Goal: Task Accomplishment & Management: Manage account settings

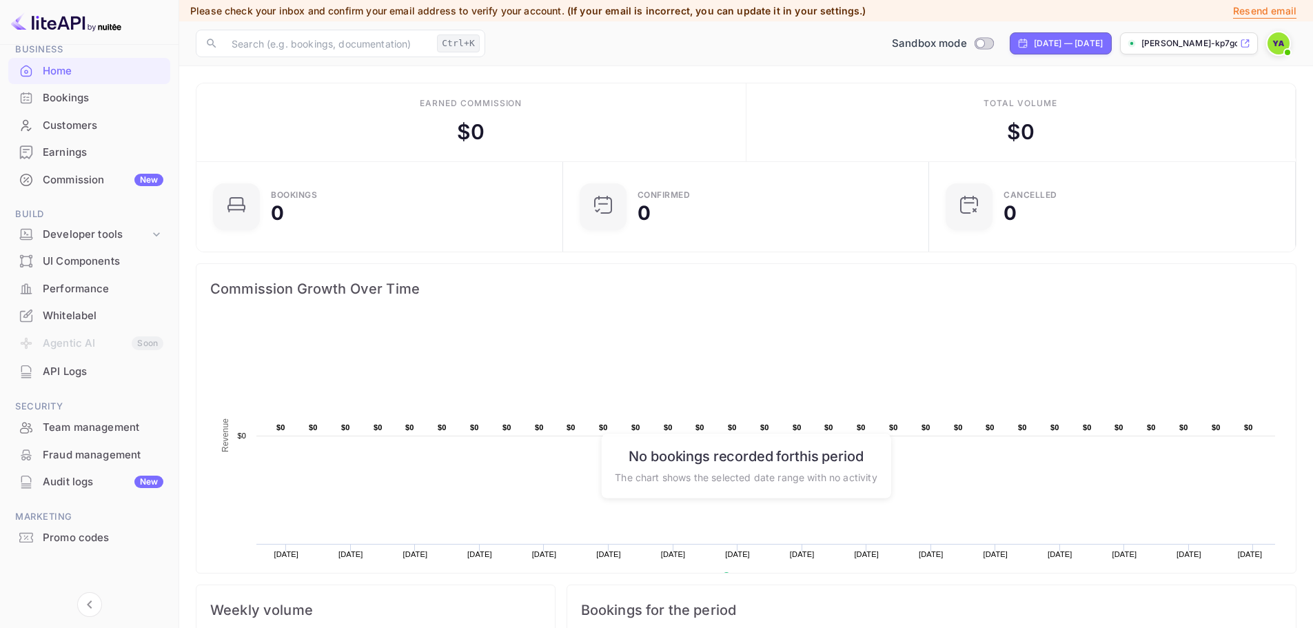
click at [1269, 47] on img at bounding box center [1279, 43] width 22 height 22
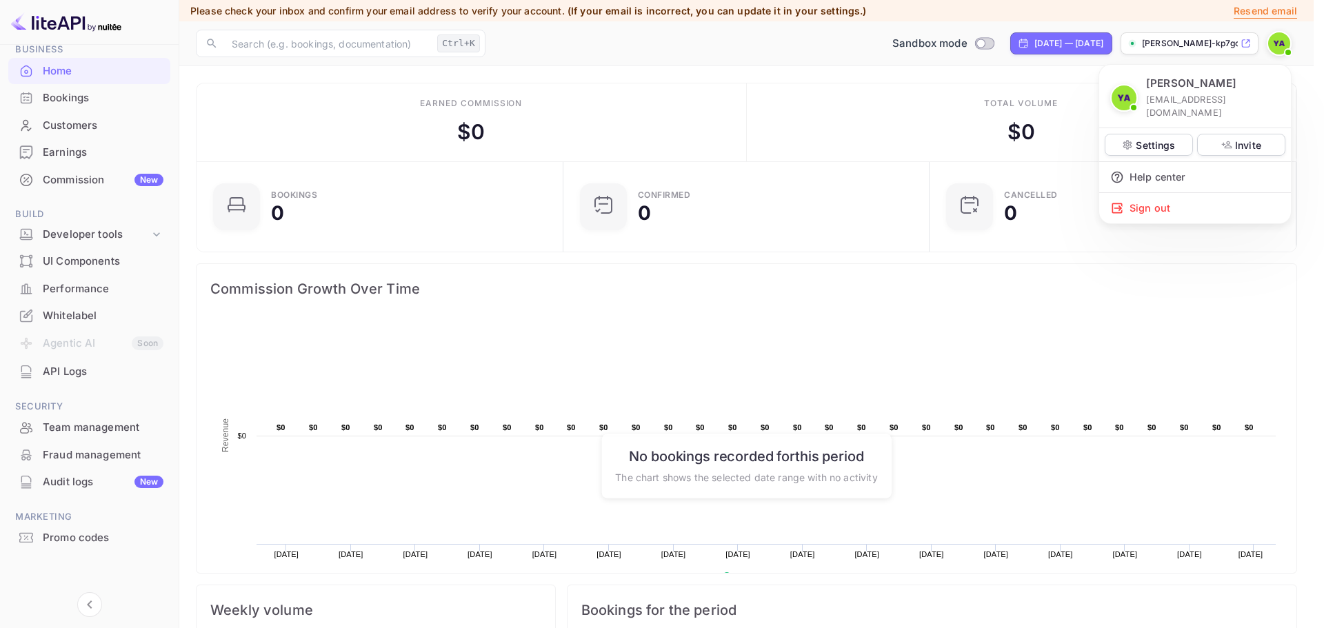
click at [1269, 47] on div at bounding box center [662, 314] width 1324 height 628
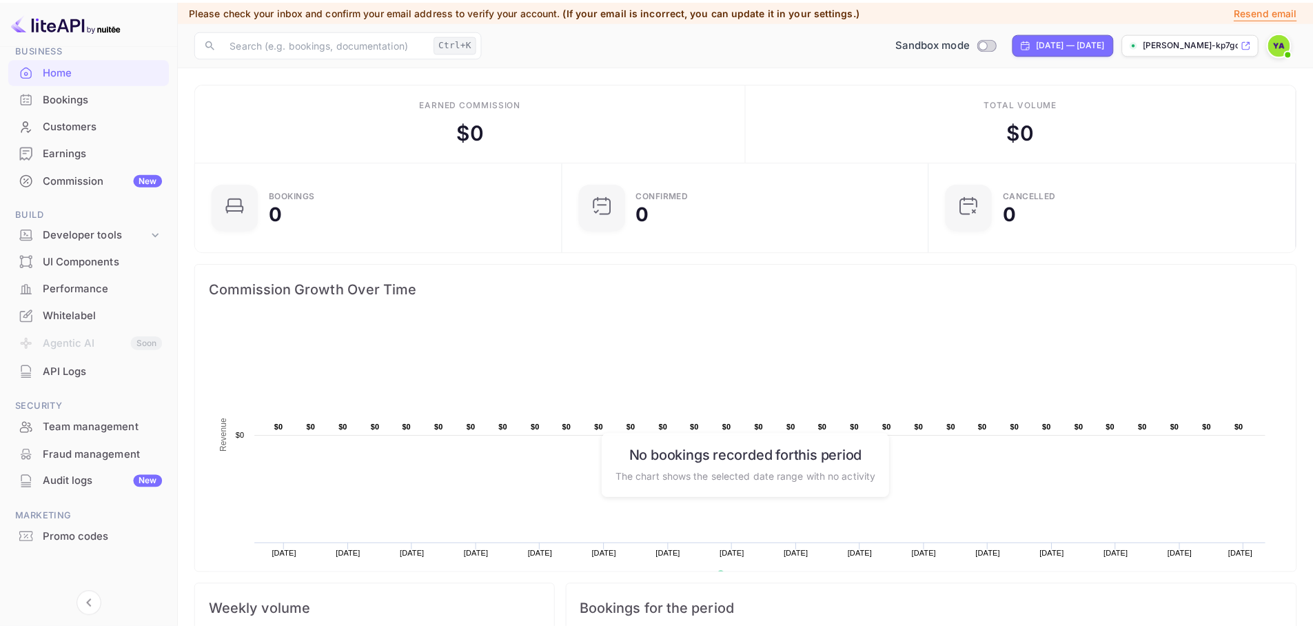
scroll to position [11, 11]
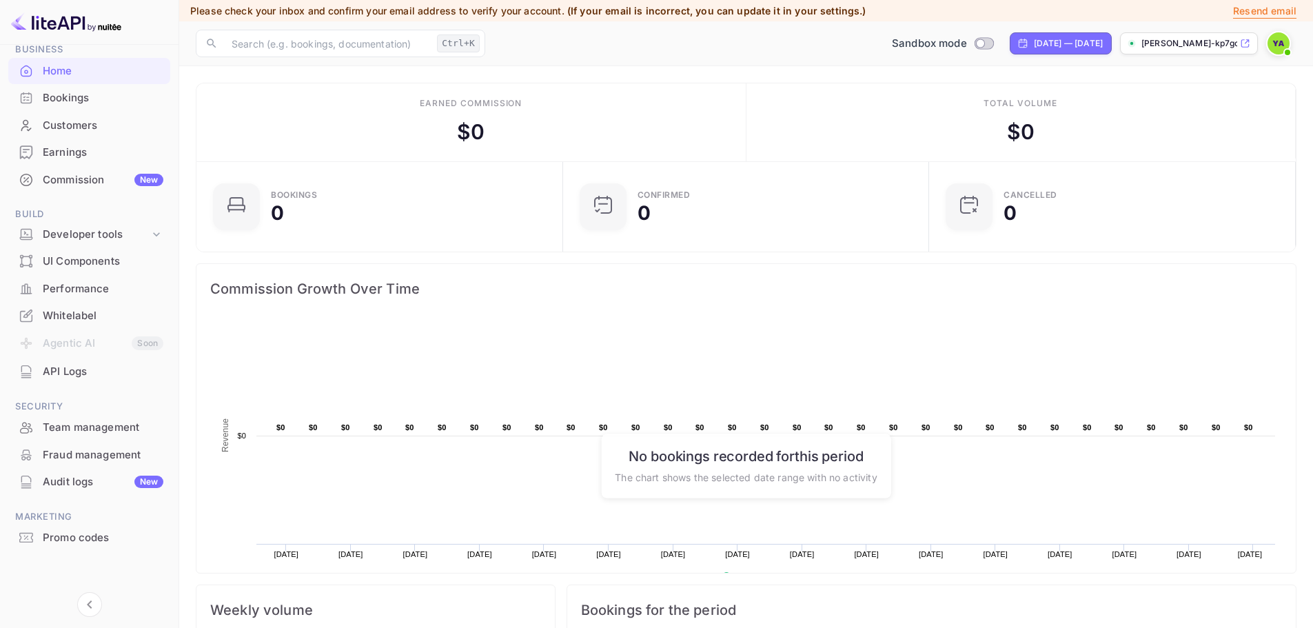
click at [1264, 16] on p "Resend email" at bounding box center [1264, 10] width 63 height 15
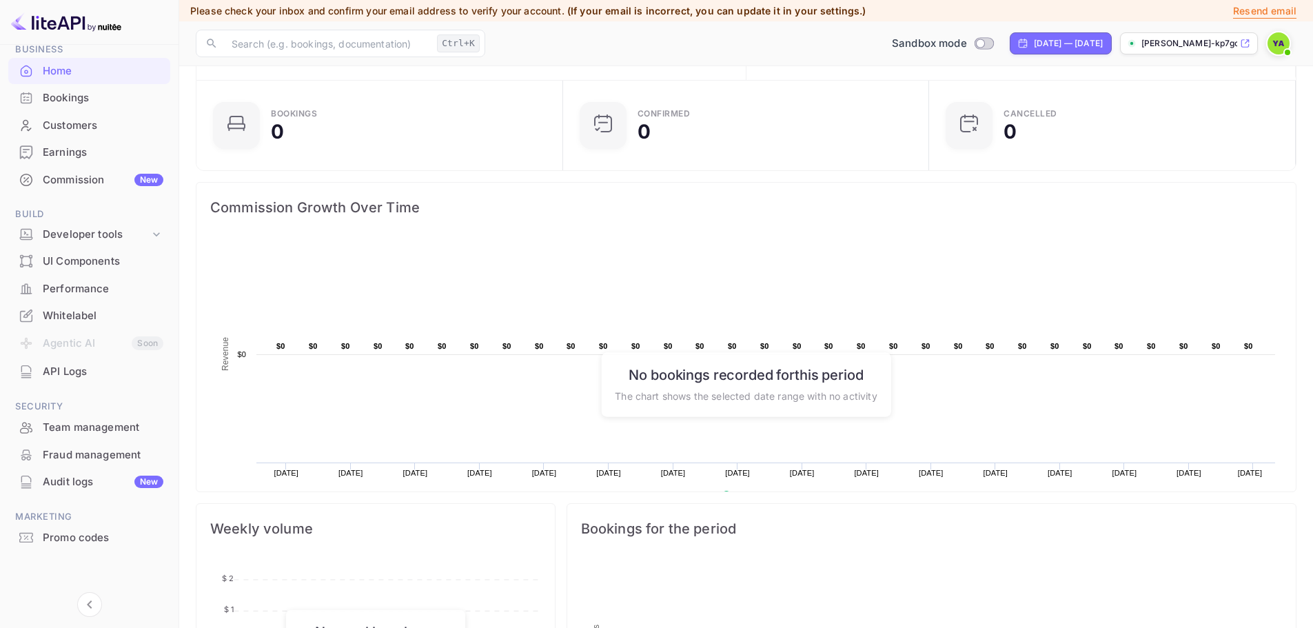
scroll to position [0, 0]
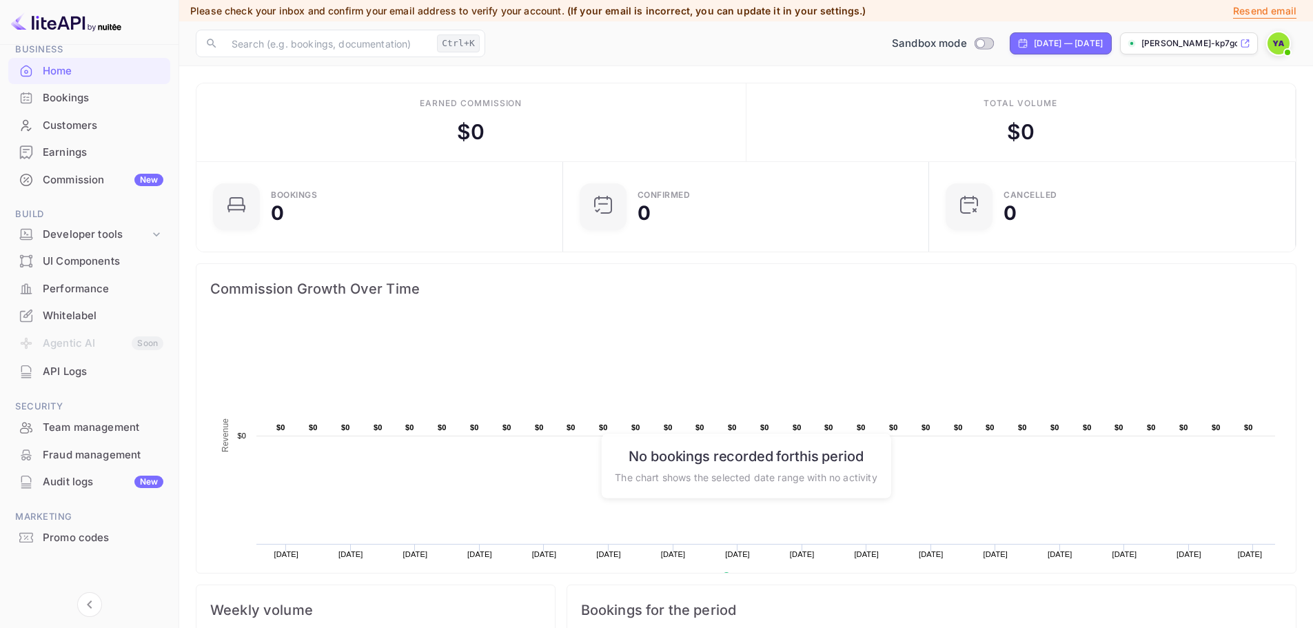
click at [59, 97] on div "Bookings" at bounding box center [103, 98] width 121 height 16
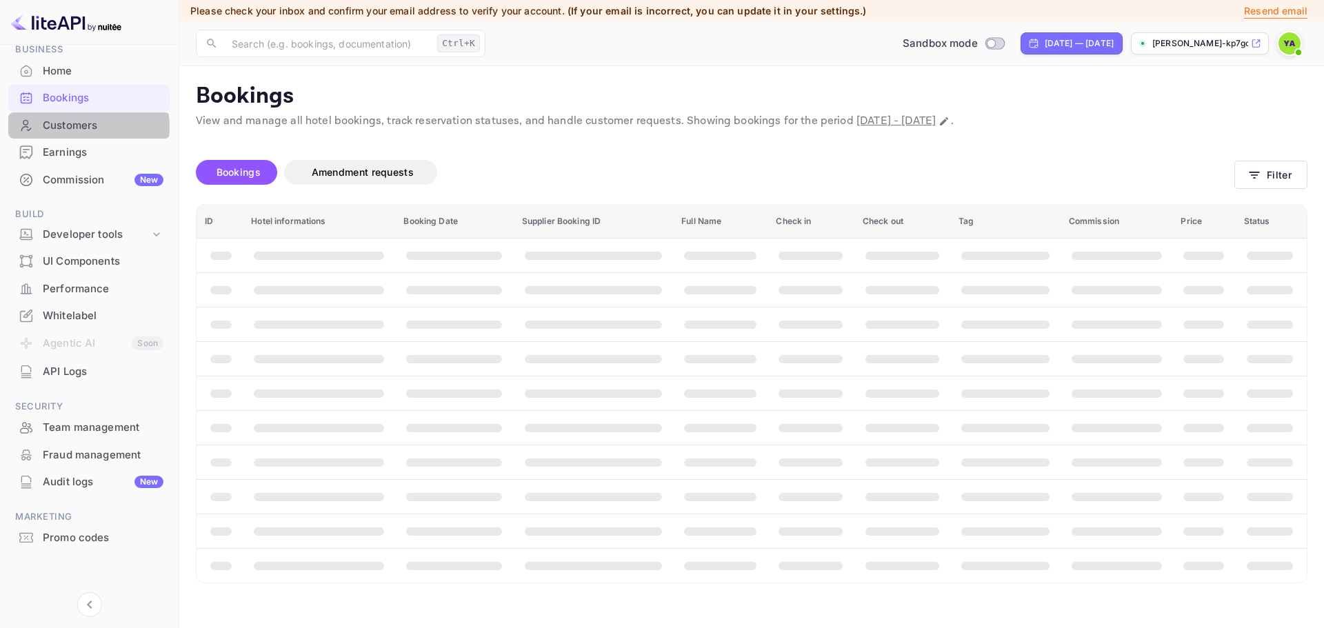
click at [77, 128] on div "Customers" at bounding box center [103, 126] width 121 height 16
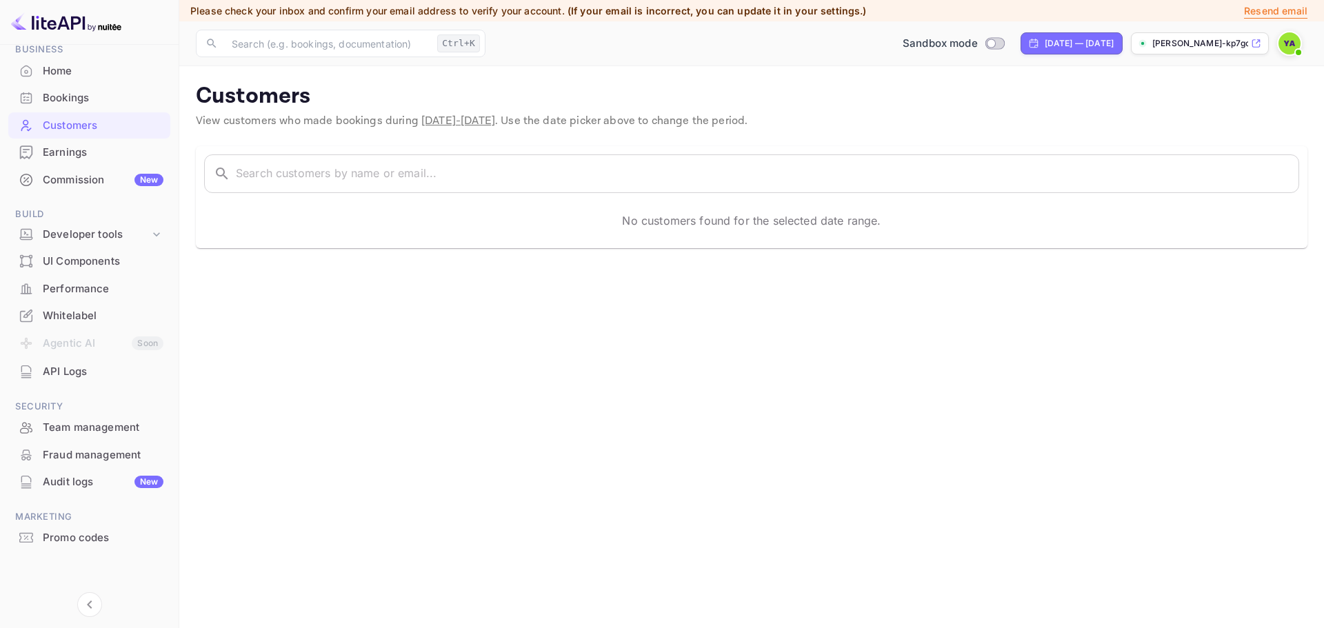
click at [74, 313] on div "Whitelabel" at bounding box center [103, 316] width 121 height 16
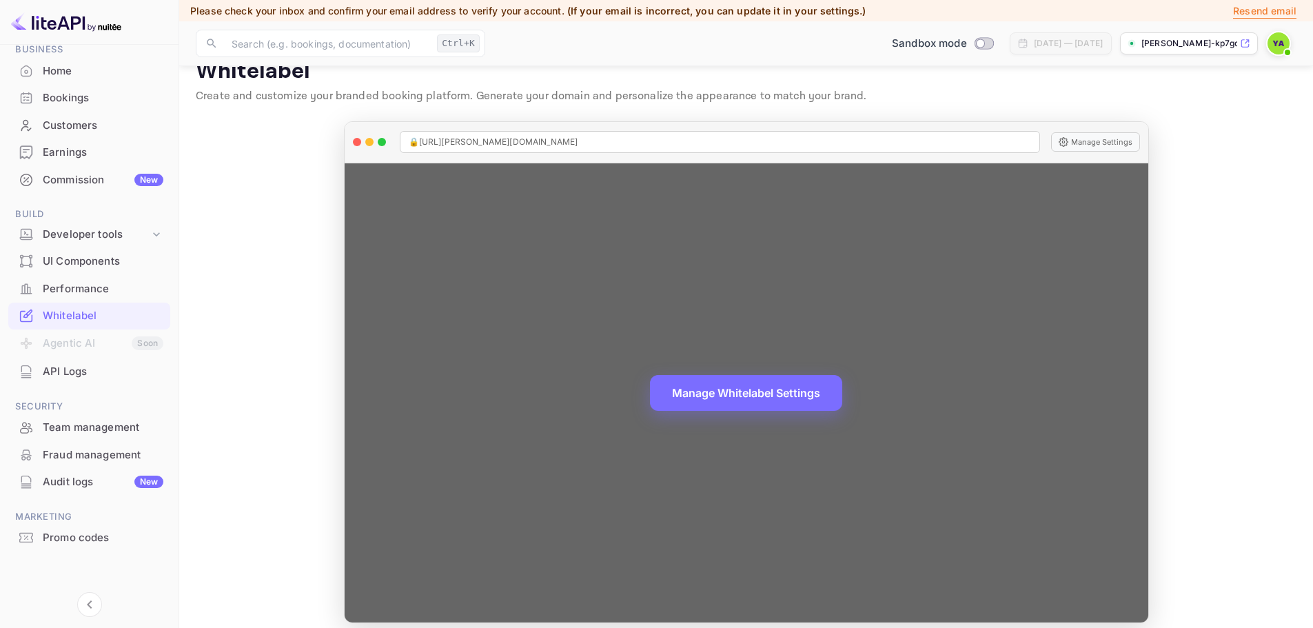
scroll to position [37, 0]
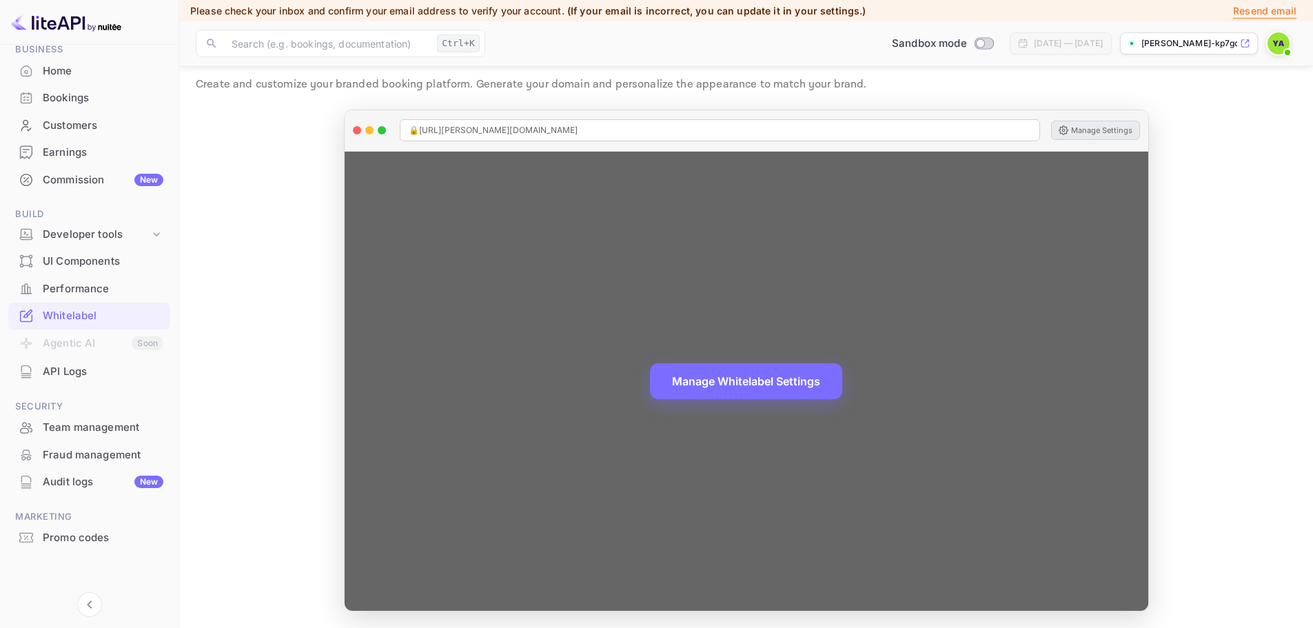
click at [1069, 134] on button "Manage Settings" at bounding box center [1095, 130] width 89 height 19
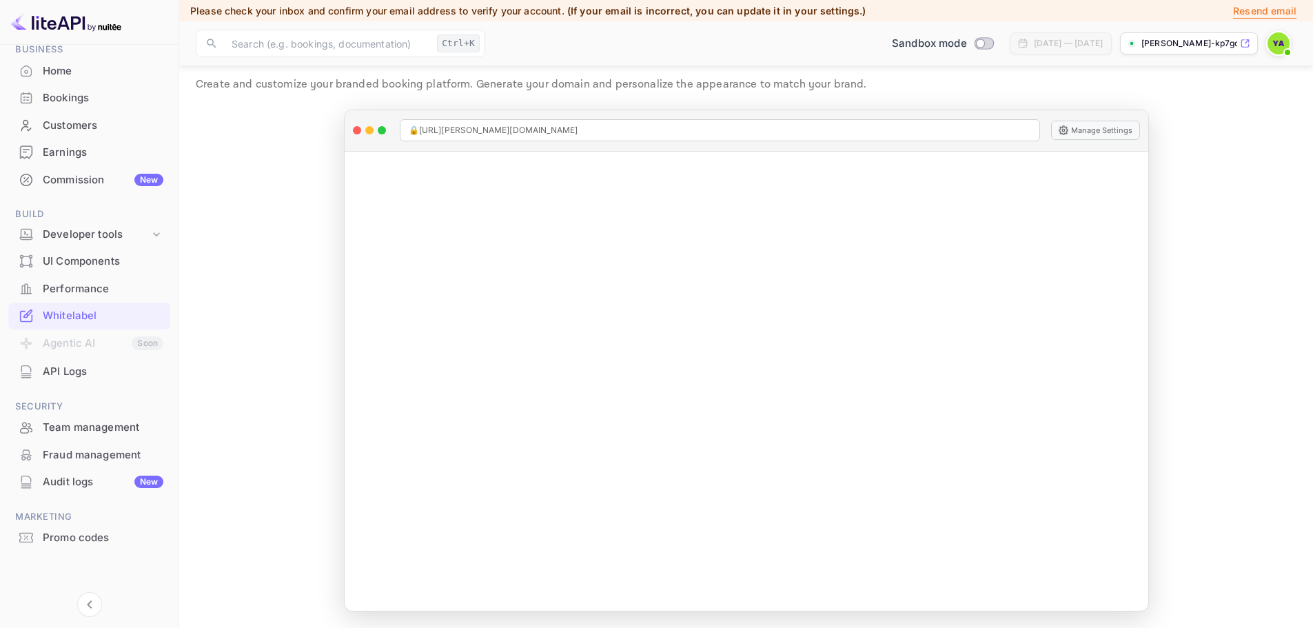
click at [1252, 14] on p "Resend email" at bounding box center [1264, 10] width 63 height 15
click at [61, 75] on div "Home" at bounding box center [103, 71] width 121 height 16
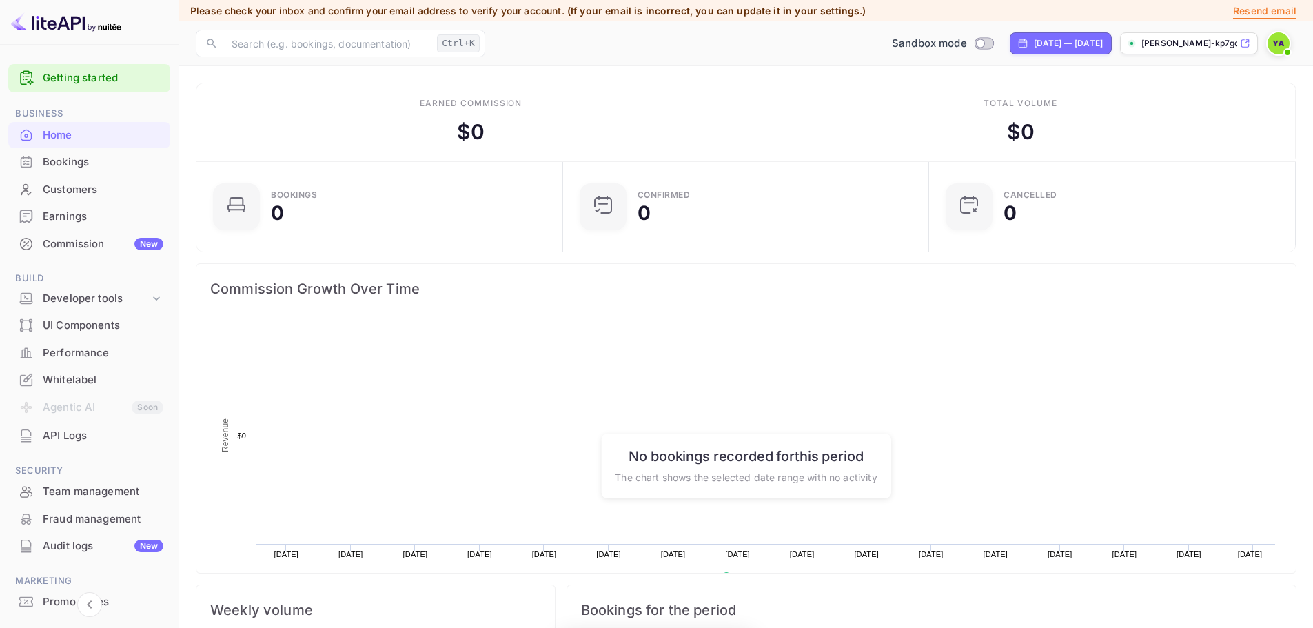
scroll to position [214, 347]
click at [108, 242] on div "Commission New" at bounding box center [103, 244] width 121 height 16
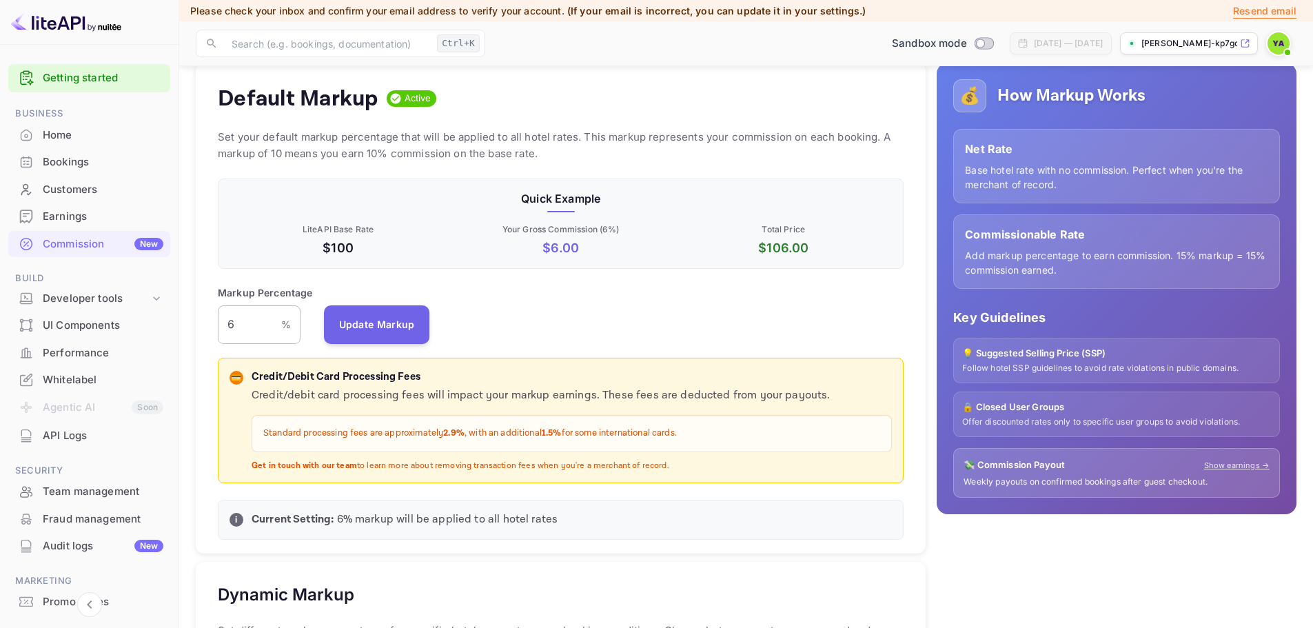
scroll to position [138, 0]
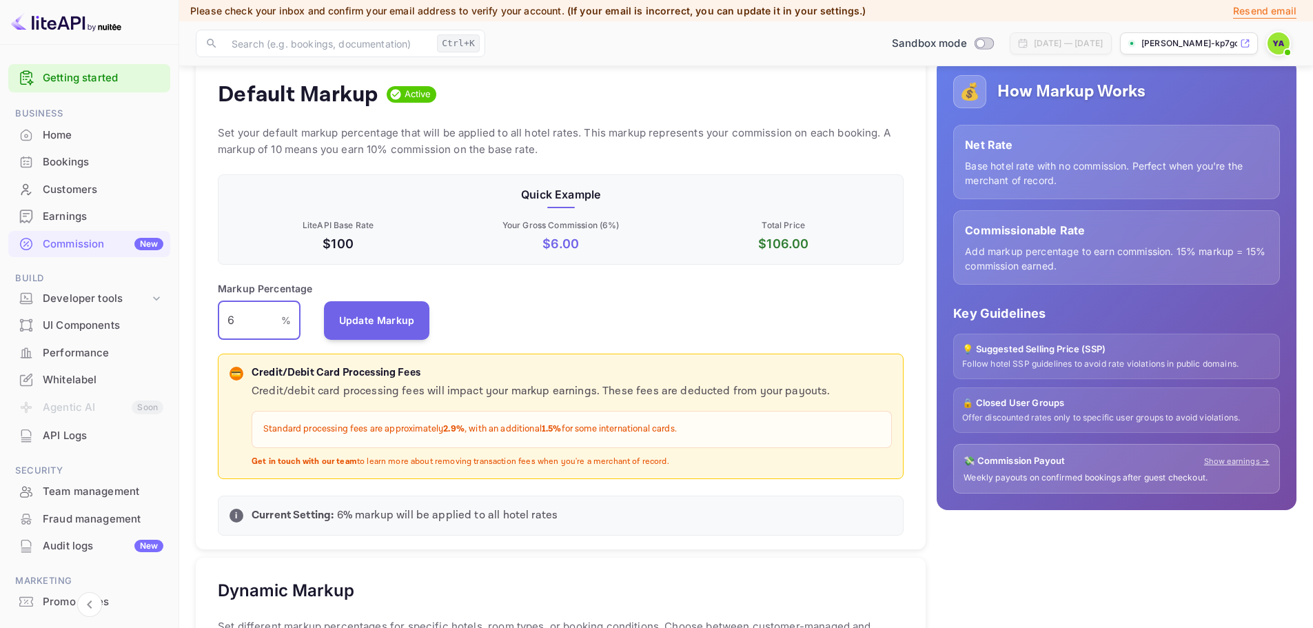
click at [236, 320] on input "6" at bounding box center [249, 320] width 63 height 39
type input "7"
click at [396, 318] on button "Update Markup" at bounding box center [377, 320] width 106 height 39
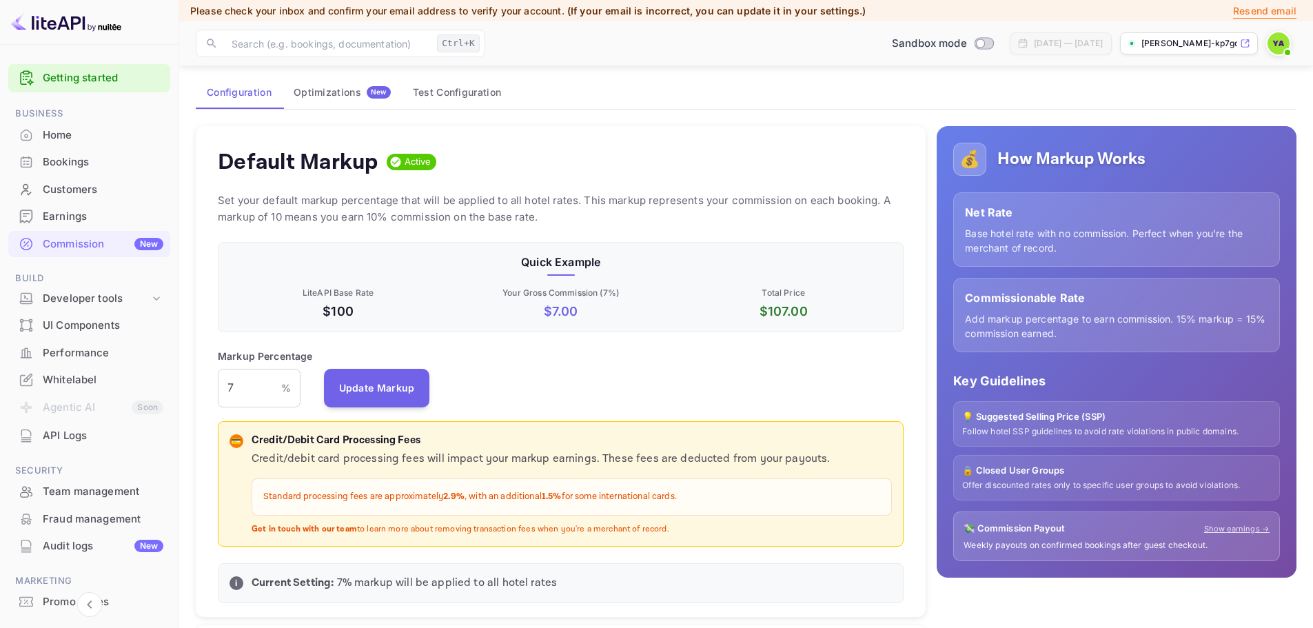
scroll to position [69, 0]
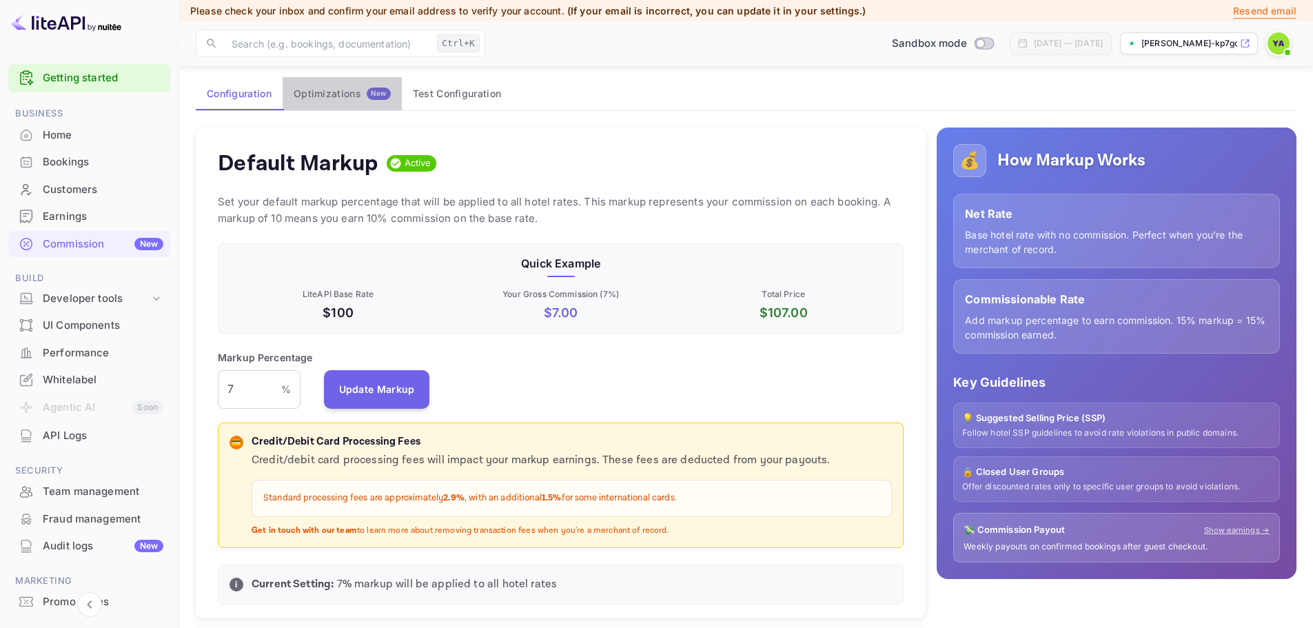
click at [343, 103] on button "Optimizations New" at bounding box center [342, 93] width 119 height 33
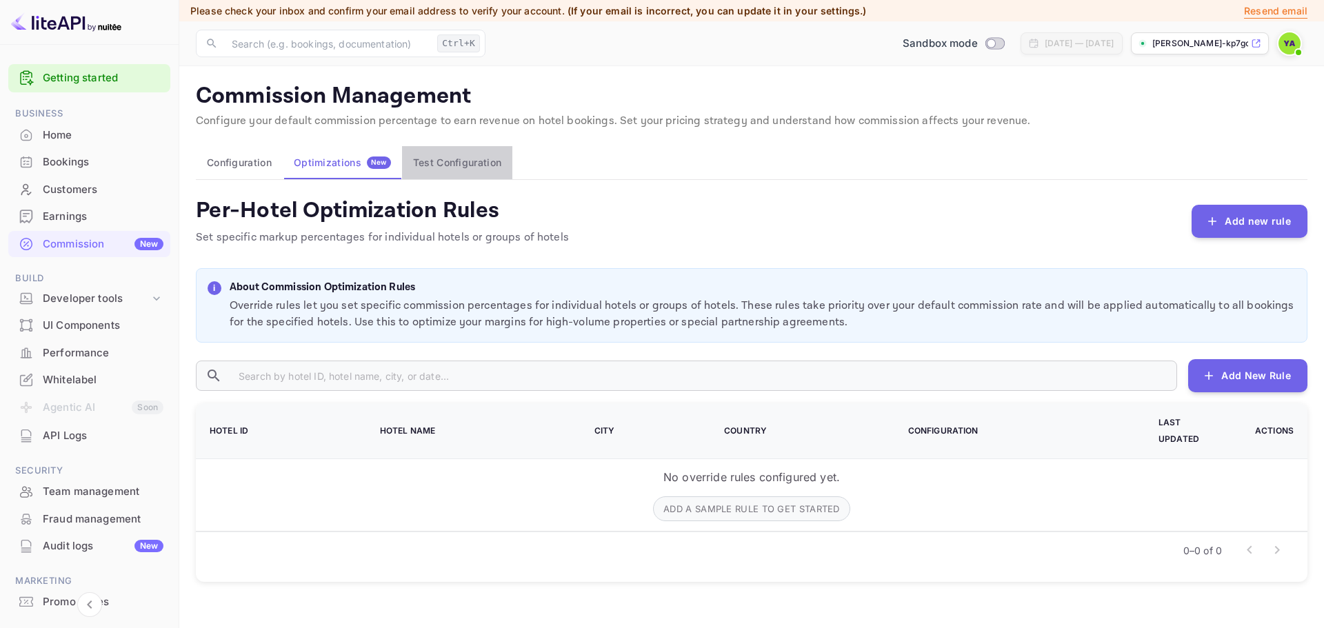
click at [429, 155] on button "Test Configuration" at bounding box center [457, 162] width 110 height 33
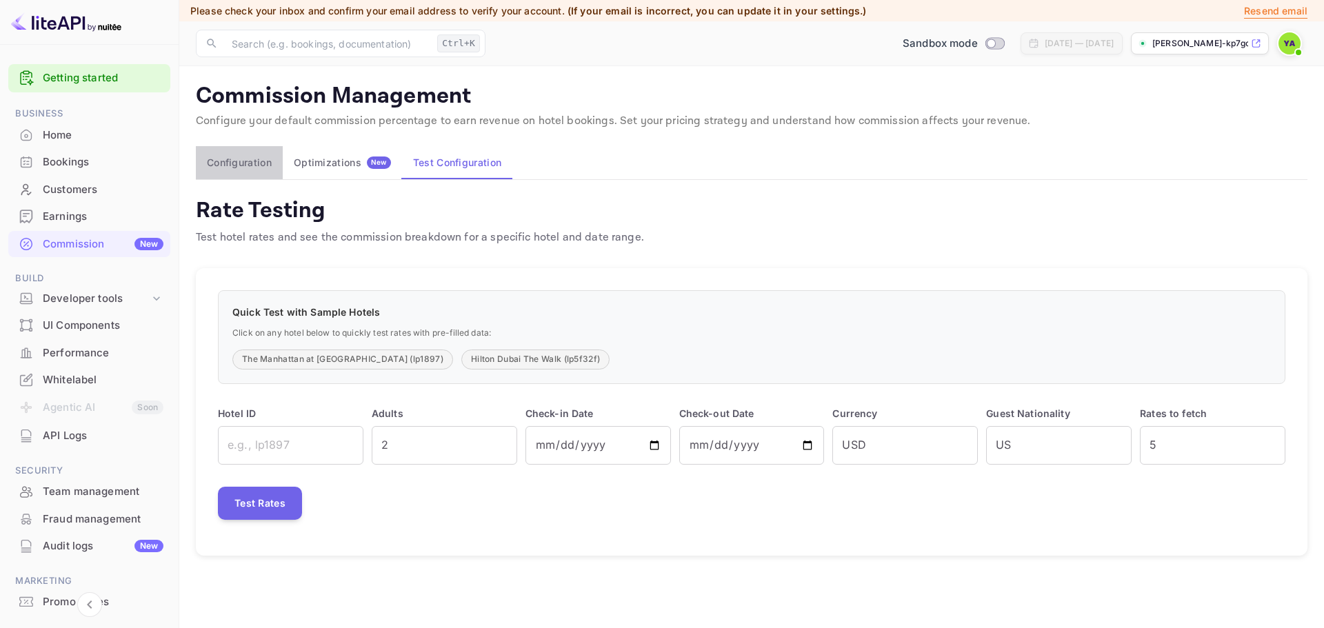
click at [208, 160] on button "Configuration" at bounding box center [239, 162] width 87 height 33
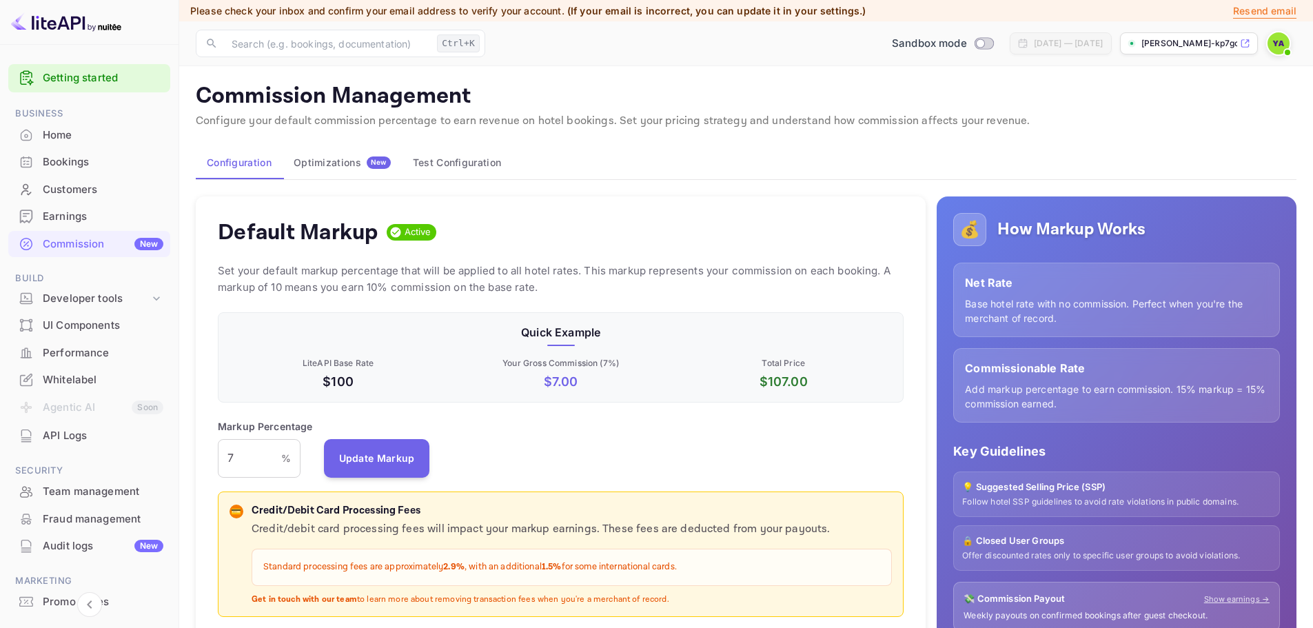
click at [312, 164] on div "Optimizations New" at bounding box center [342, 162] width 97 height 12
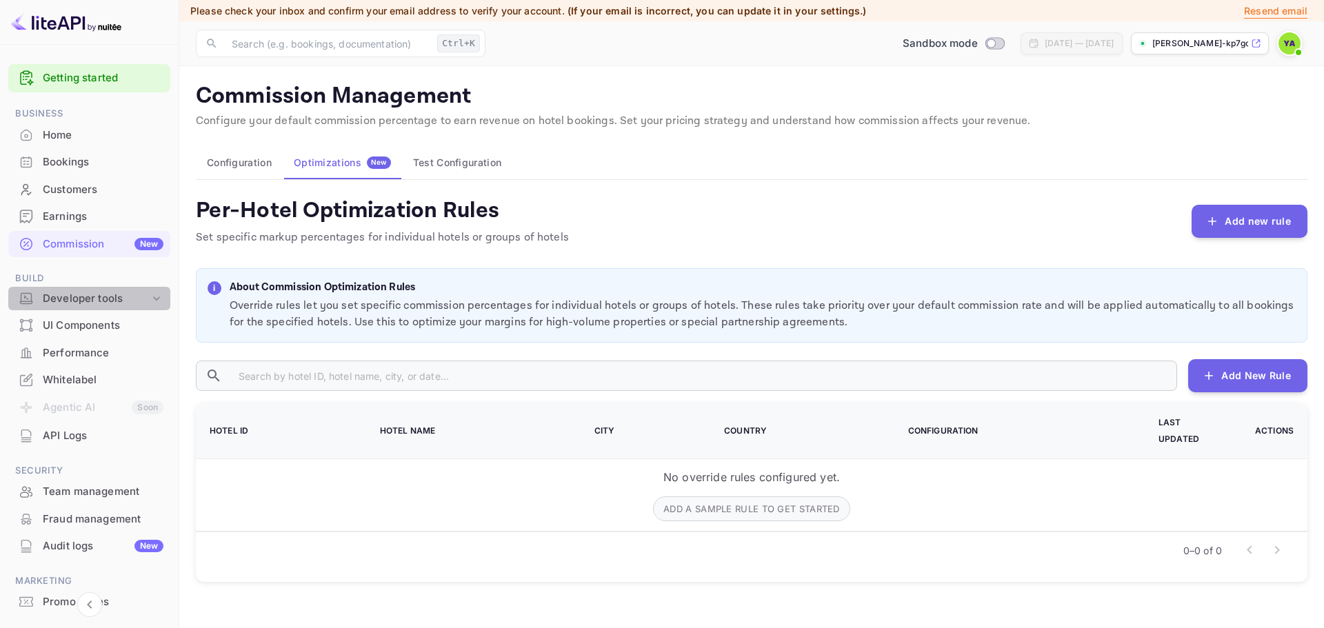
click at [108, 296] on div "Developer tools" at bounding box center [96, 299] width 107 height 16
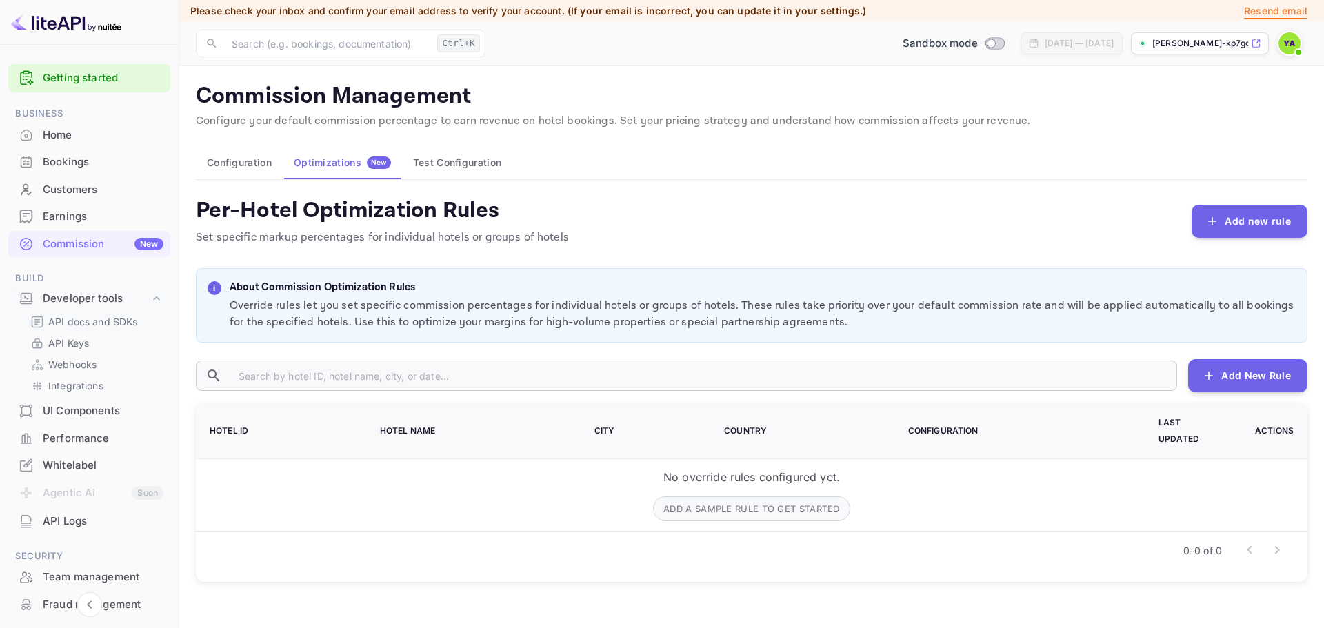
click at [99, 323] on p "API docs and SDKs" at bounding box center [93, 321] width 90 height 14
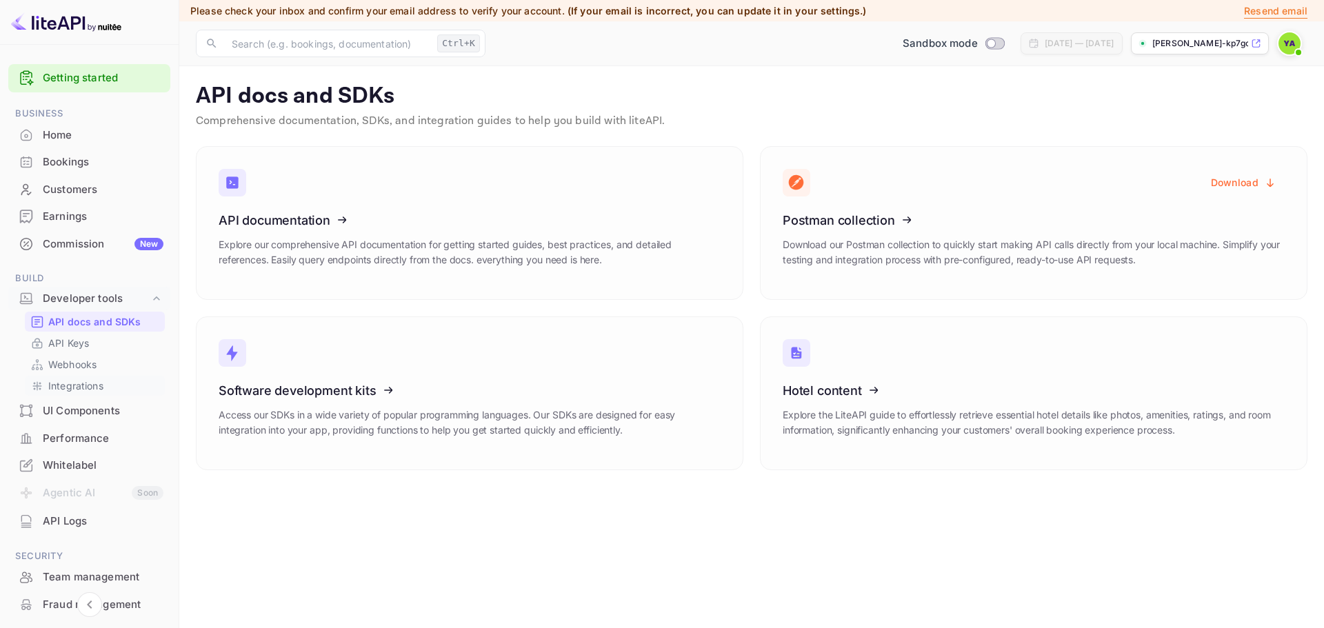
click at [74, 386] on p "Integrations" at bounding box center [75, 385] width 55 height 14
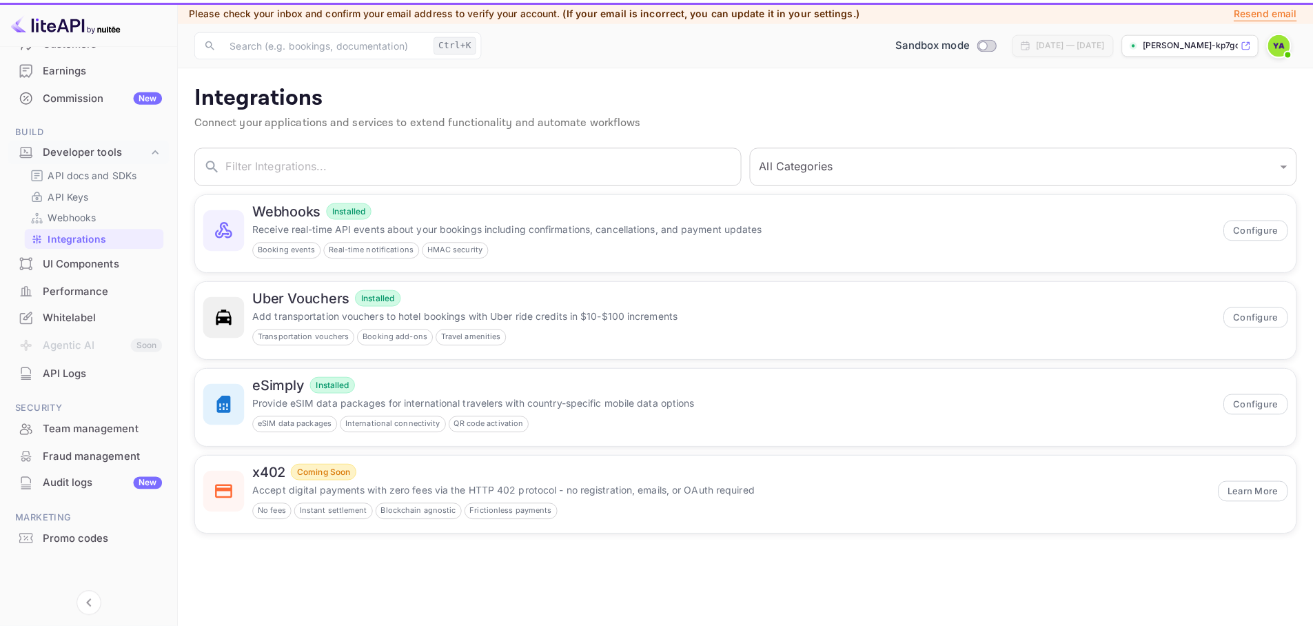
scroll to position [150, 0]
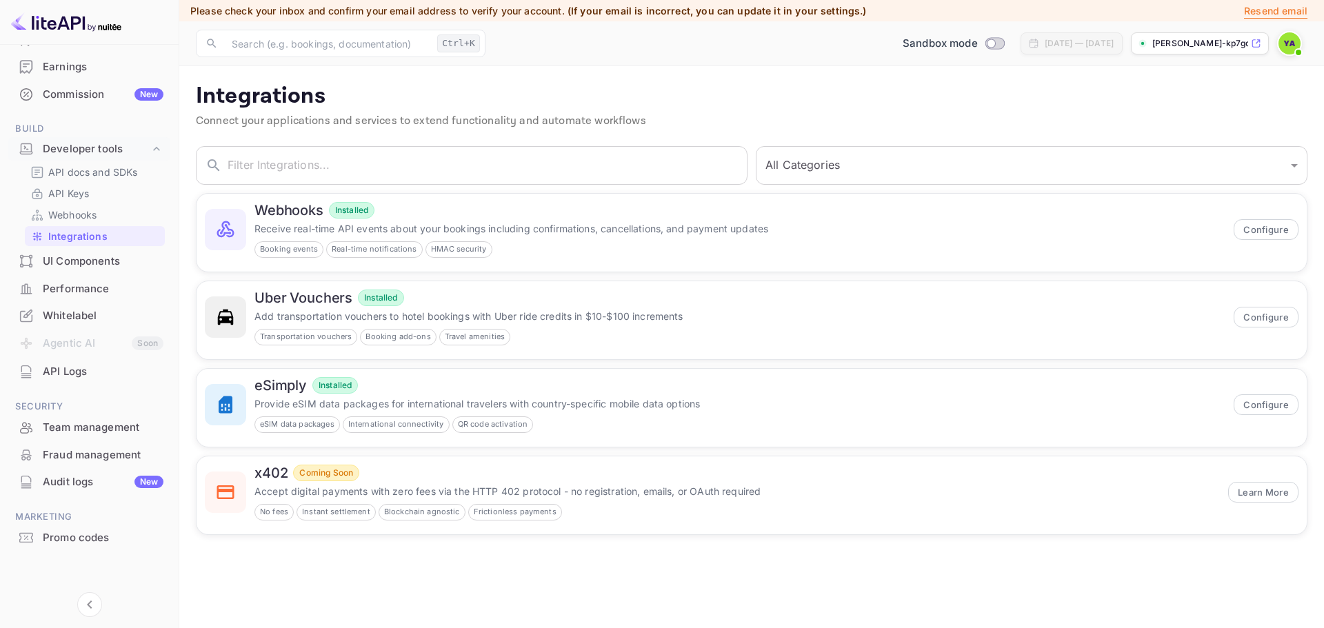
click at [66, 426] on div "Team management" at bounding box center [103, 428] width 121 height 16
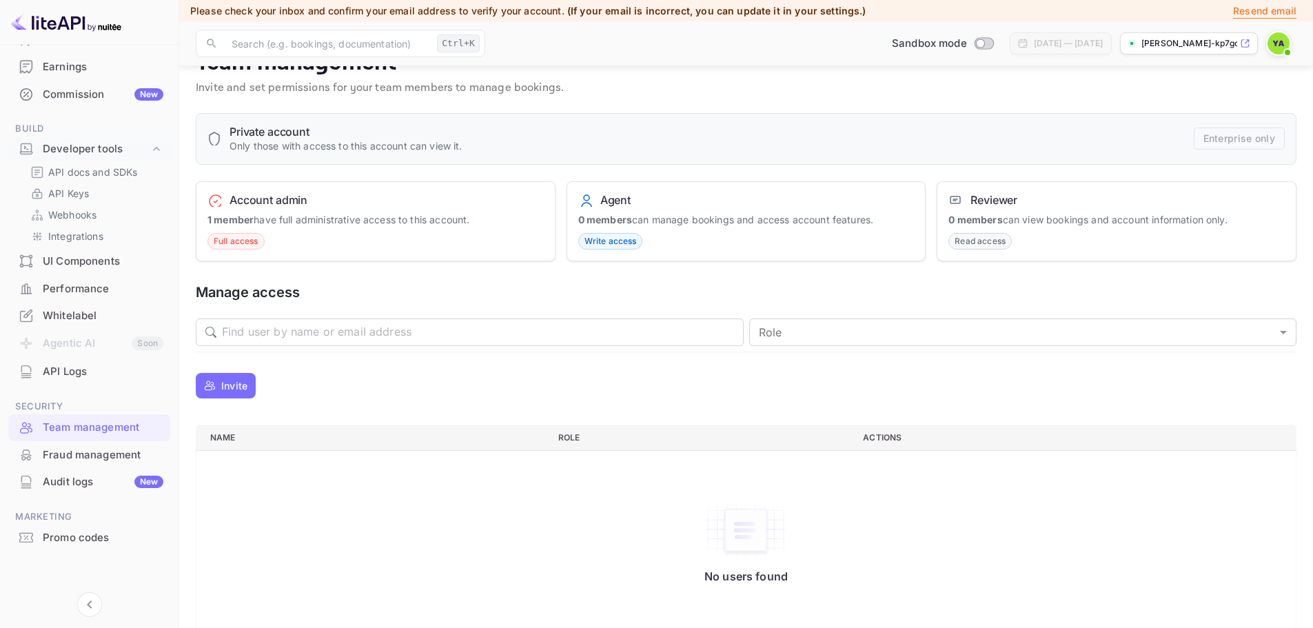
scroll to position [61, 0]
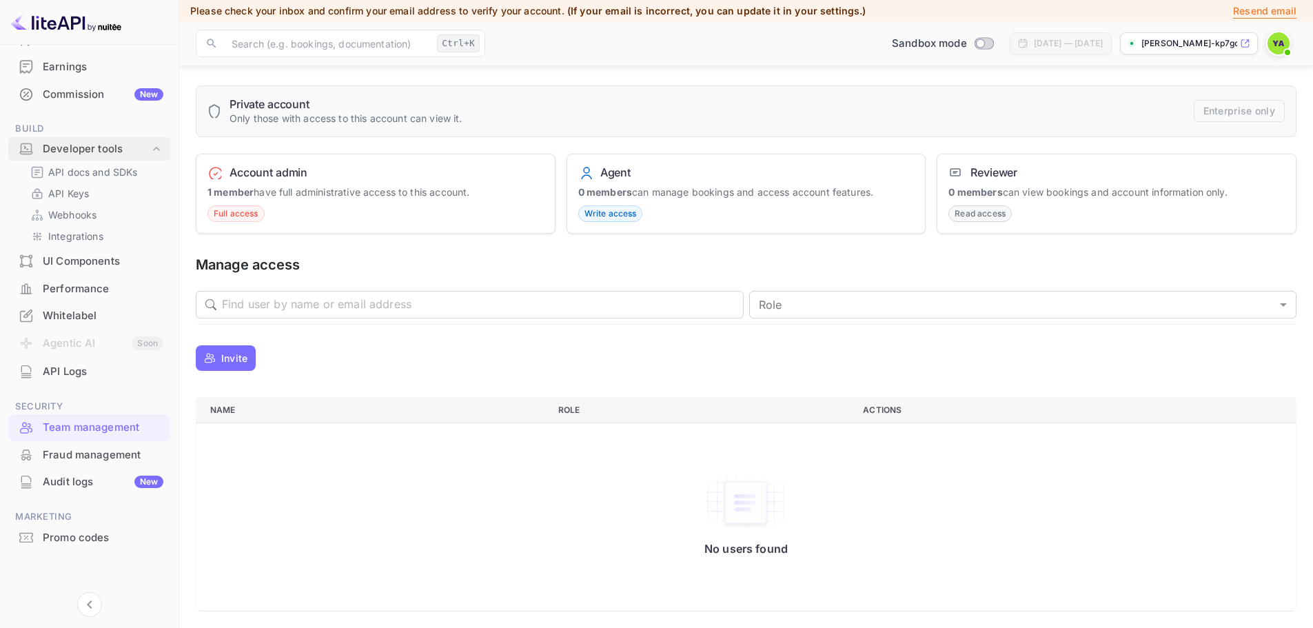
click at [63, 148] on div "Developer tools" at bounding box center [96, 149] width 107 height 16
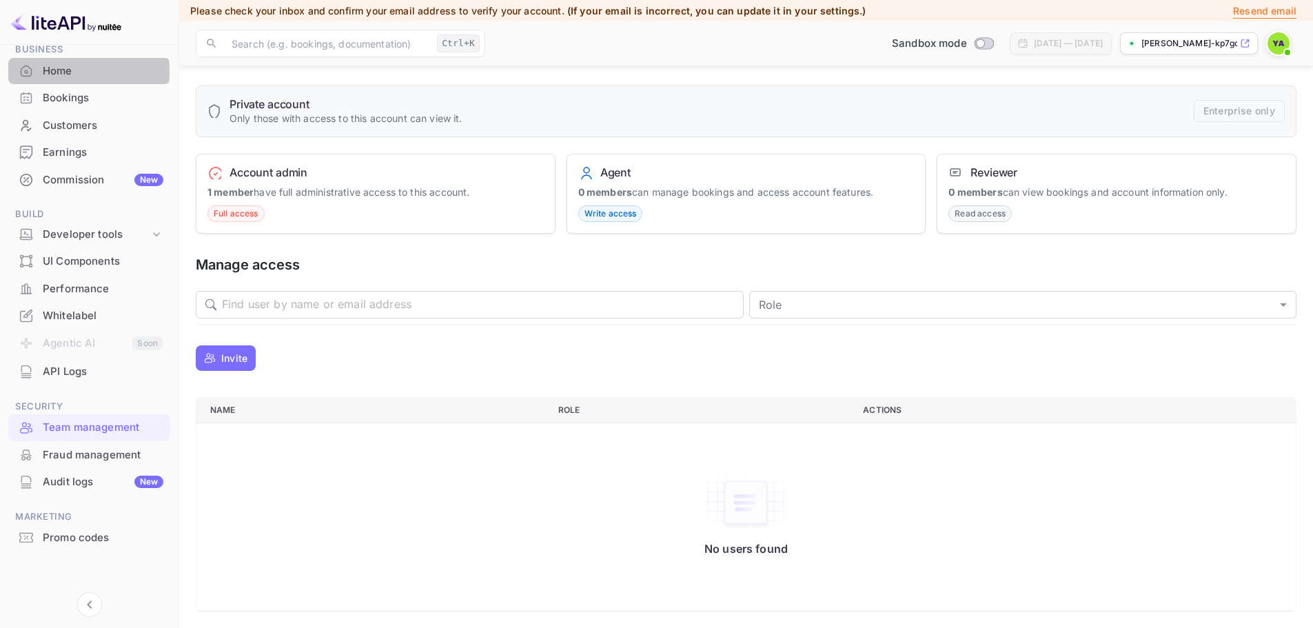
click at [60, 72] on div "Home" at bounding box center [103, 71] width 121 height 16
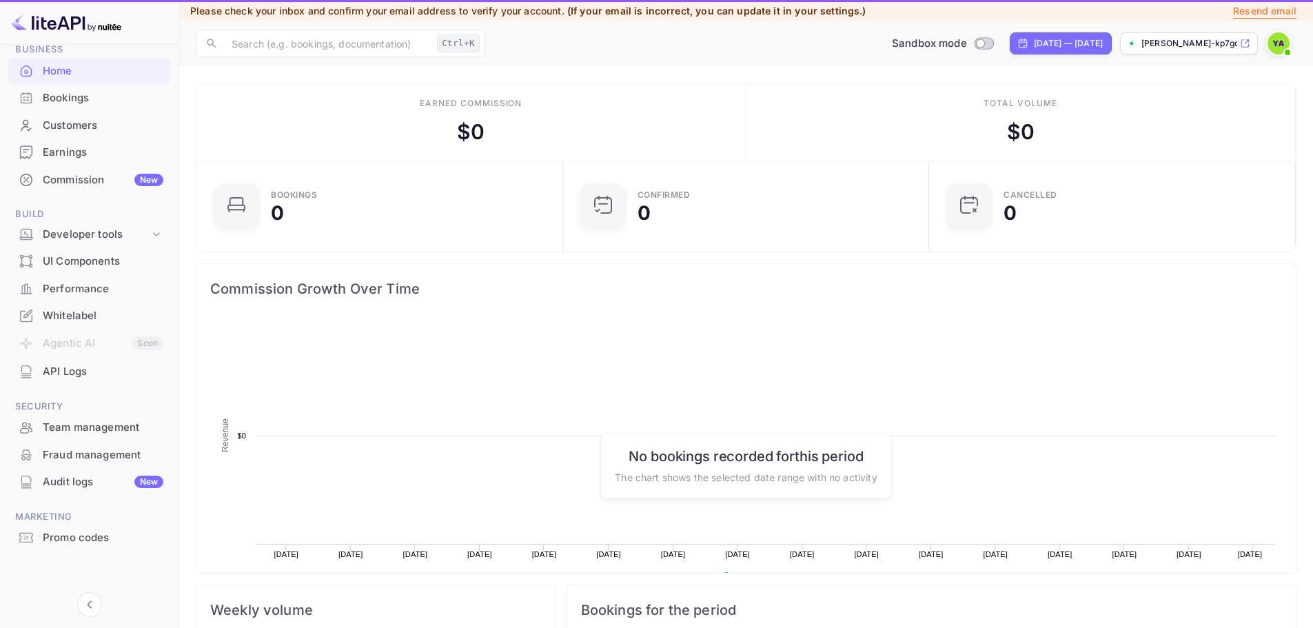
scroll to position [214, 347]
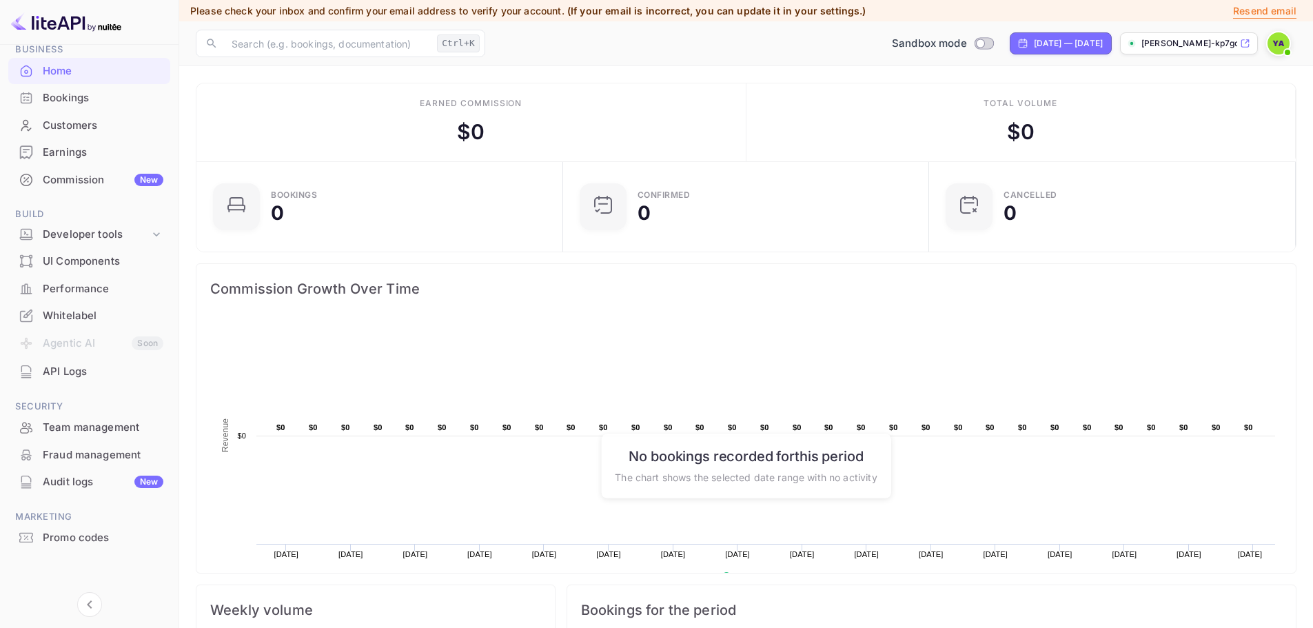
click at [1276, 39] on img at bounding box center [1279, 43] width 22 height 22
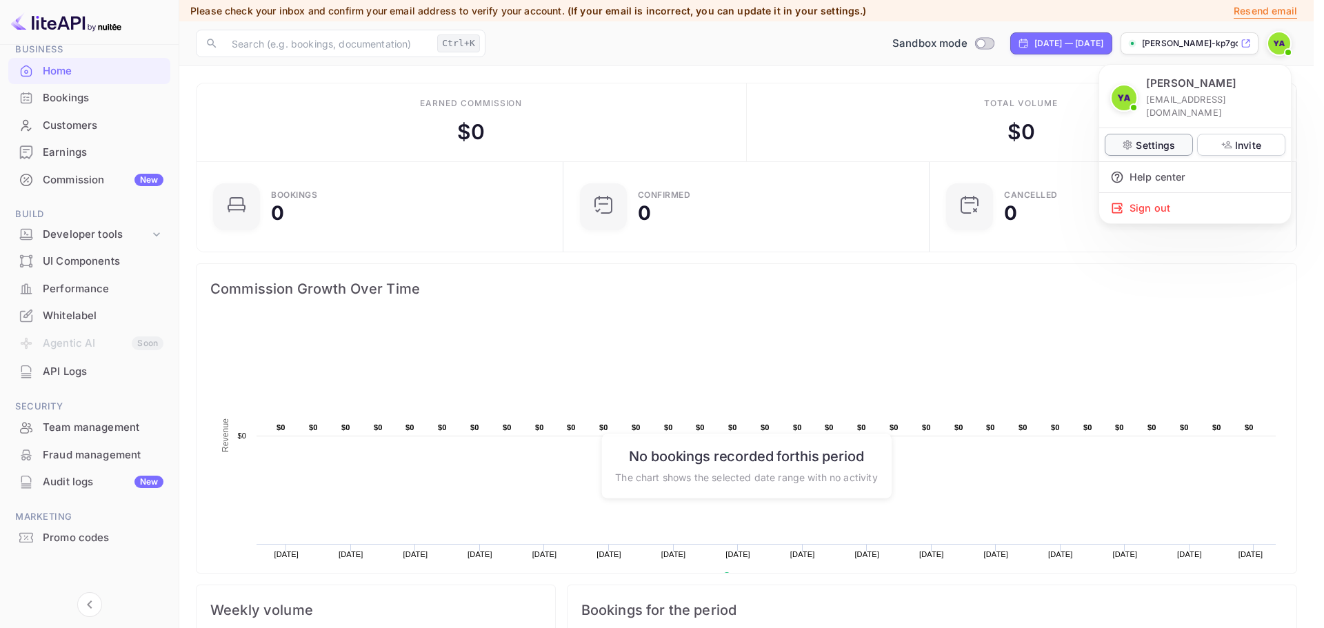
click at [1140, 138] on p "Settings" at bounding box center [1154, 145] width 39 height 14
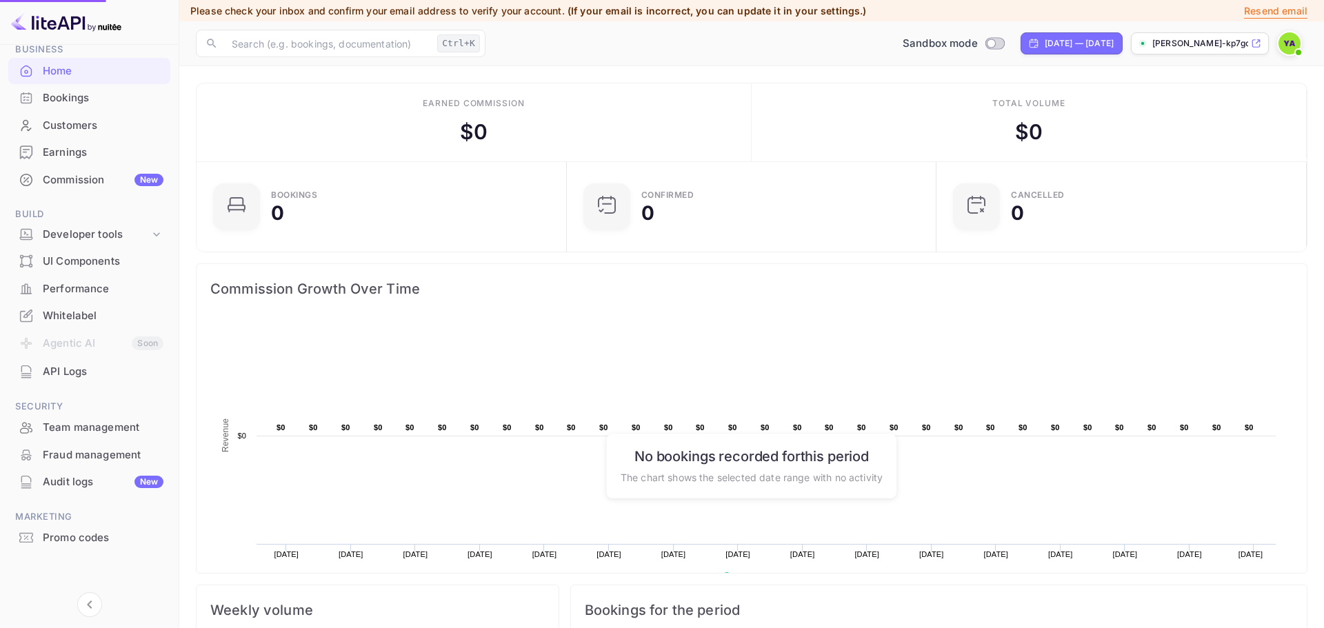
scroll to position [11, 11]
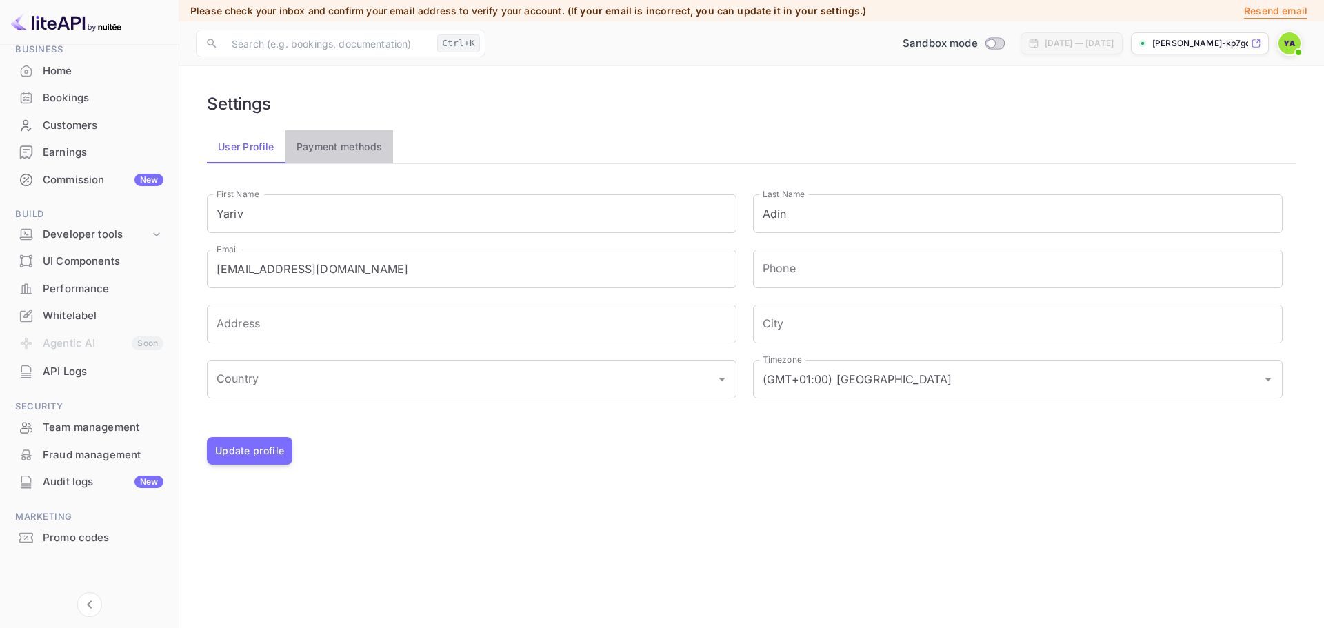
click at [290, 142] on button "Payment methods" at bounding box center [339, 146] width 108 height 33
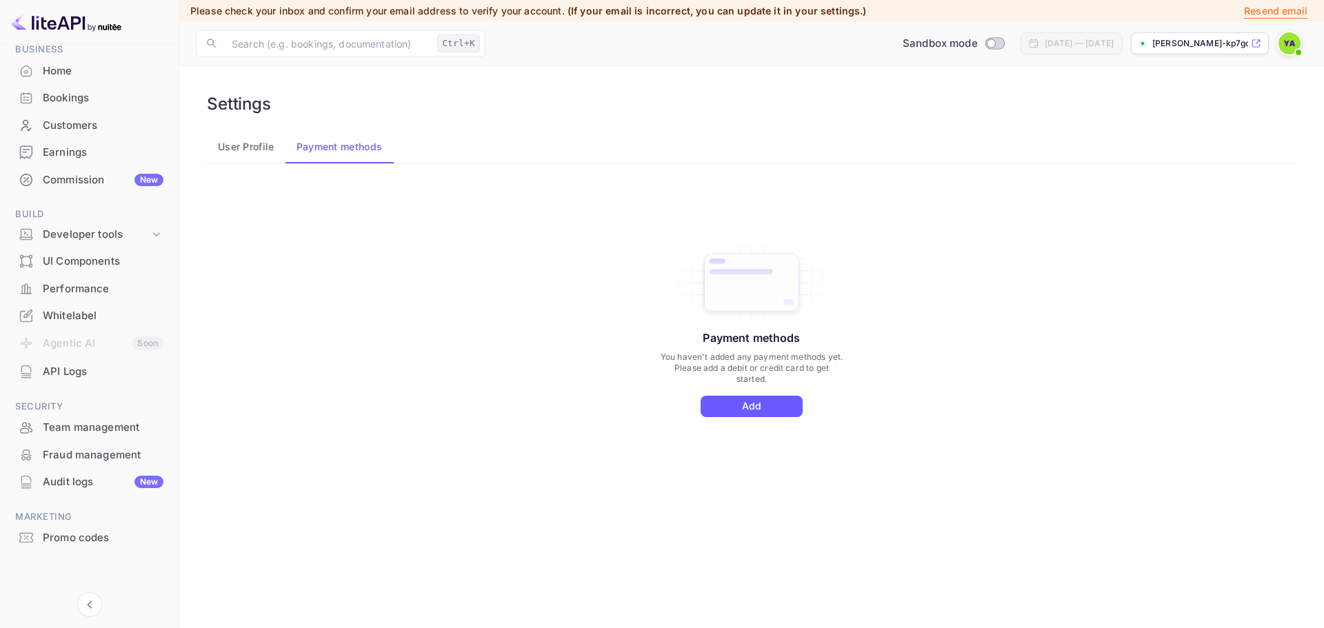
click at [722, 401] on button "Add" at bounding box center [751, 406] width 102 height 21
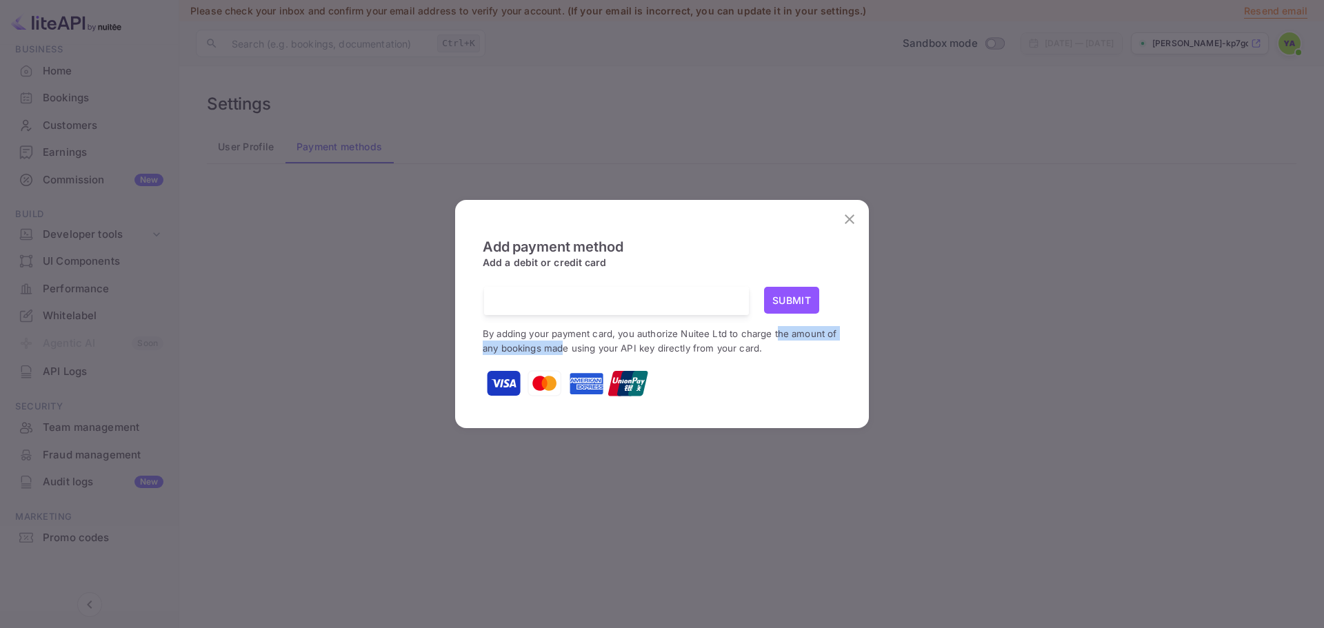
drag, startPoint x: 565, startPoint y: 348, endPoint x: 778, endPoint y: 337, distance: 212.6
click at [778, 337] on small "By adding your payment card, you authorize Nuitee Ltd to charge the amount of a…" at bounding box center [660, 341] width 354 height 26
click at [778, 338] on small "By adding your payment card, you authorize Nuitee Ltd to charge the amount of a…" at bounding box center [660, 341] width 354 height 26
click at [775, 341] on p "By adding your payment card, you authorize Nuitee Ltd to charge the amount of a…" at bounding box center [662, 340] width 358 height 29
click at [842, 221] on icon "close" at bounding box center [849, 219] width 17 height 17
